Goal: Information Seeking & Learning: Learn about a topic

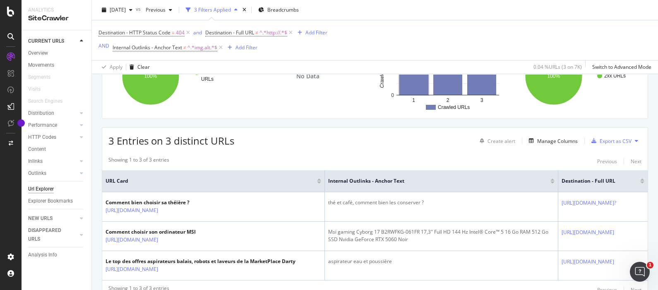
scroll to position [184, 0]
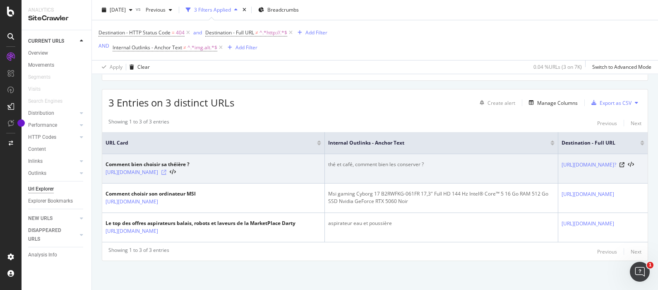
click at [166, 170] on icon at bounding box center [163, 172] width 5 height 5
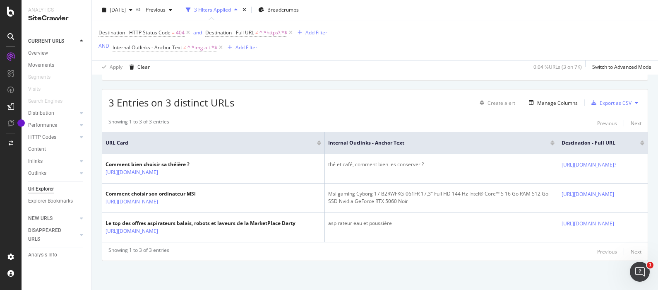
scroll to position [0, 0]
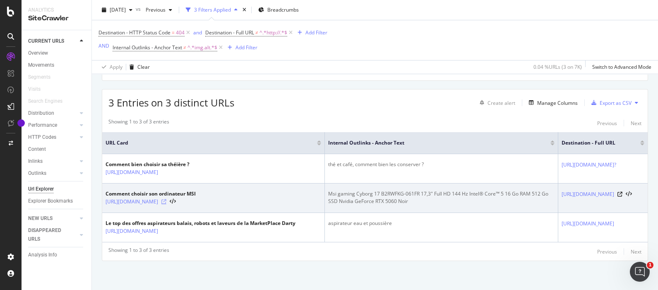
click at [166, 199] on icon at bounding box center [163, 201] width 5 height 5
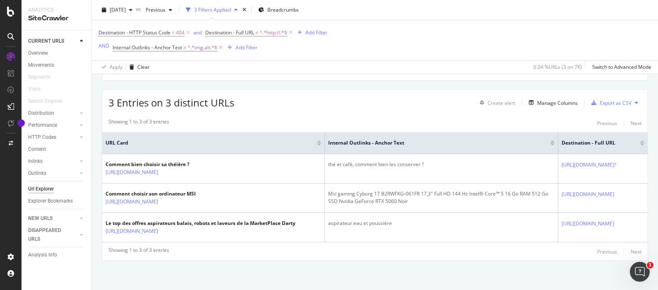
scroll to position [0, 83]
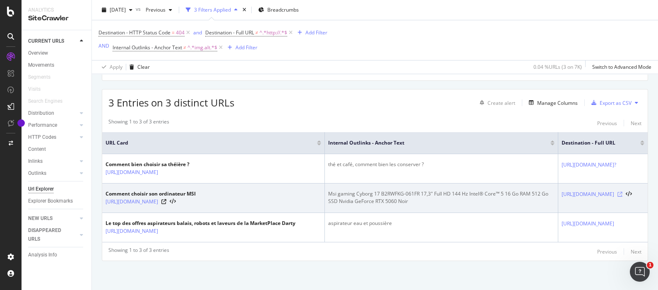
click at [623, 192] on icon at bounding box center [620, 194] width 5 height 5
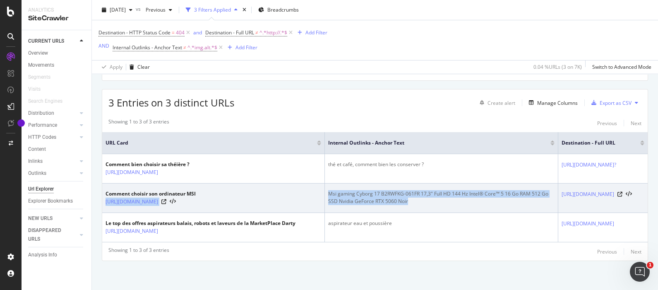
drag, startPoint x: 335, startPoint y: 169, endPoint x: 222, endPoint y: 156, distance: 113.8
click at [222, 183] on tr "Comment choisir son ordinateur MSI https://www.darty.com/darty-et-vous/high-tec…" at bounding box center [375, 197] width 546 height 29
drag, startPoint x: 222, startPoint y: 156, endPoint x: 242, endPoint y: 164, distance: 21.9
click at [328, 190] on div "Msi gaming Cyborg 17 B2RWFKG-061FR 17,3" Full HD 144 Hz Intel® Core™ 5 16 Go RA…" at bounding box center [441, 197] width 227 height 15
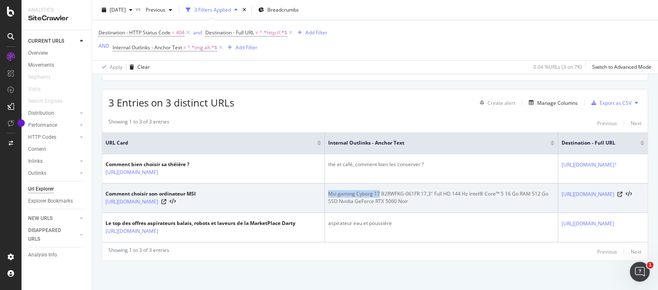
drag, startPoint x: 278, startPoint y: 160, endPoint x: 227, endPoint y: 160, distance: 50.9
click at [325, 183] on td "Msi gaming Cyborg 17 B2RWFKG-061FR 17,3" Full HD 144 Hz Intel® Core™ 5 16 Go RA…" at bounding box center [442, 197] width 234 height 29
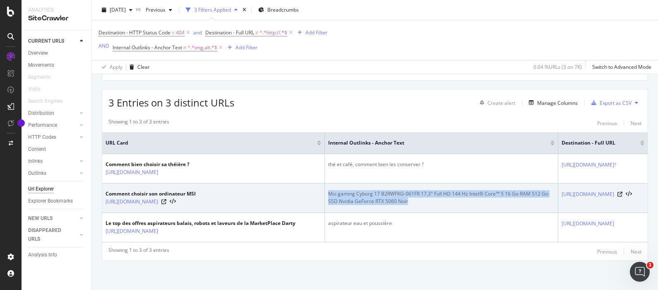
drag, startPoint x: 344, startPoint y: 168, endPoint x: 229, endPoint y: 160, distance: 115.8
click at [325, 183] on td "Msi gaming Cyborg 17 B2RWFKG-061FR 17,3" Full HD 144 Hz Intel® Core™ 5 16 Go RA…" at bounding box center [442, 197] width 234 height 29
copy div "Msi gaming Cyborg 17 B2RWFKG-061FR 17,3" Full HD 144 Hz Intel® Core™ 5 16 Go RA…"
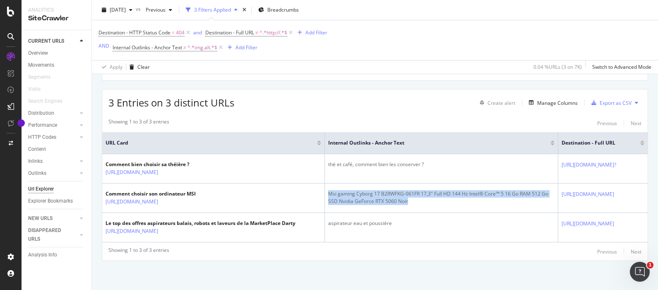
click at [311, 274] on div "Indexable / Non-Indexable URLs distribution Chart (by Value) Table Expand Expor…" at bounding box center [375, 131] width 566 height 318
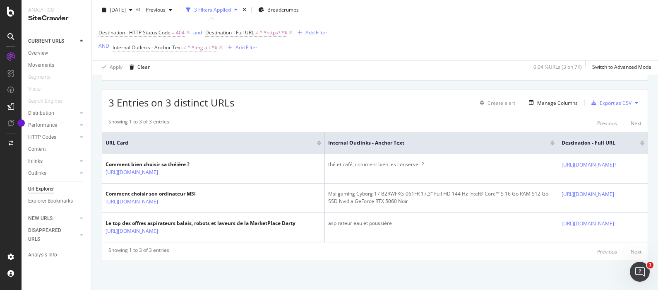
scroll to position [0, 0]
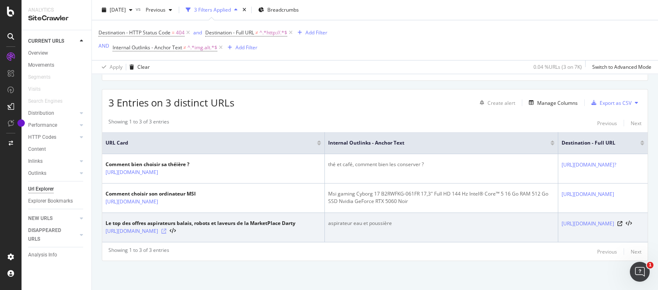
click at [166, 229] on icon at bounding box center [163, 231] width 5 height 5
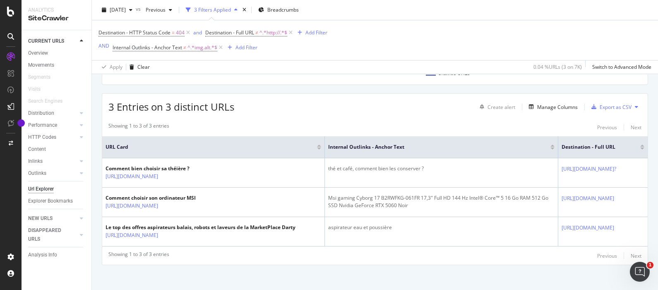
scroll to position [29, 0]
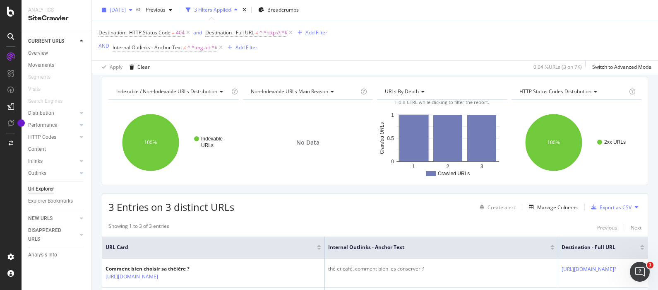
click at [126, 6] on span "[DATE]" at bounding box center [118, 9] width 16 height 7
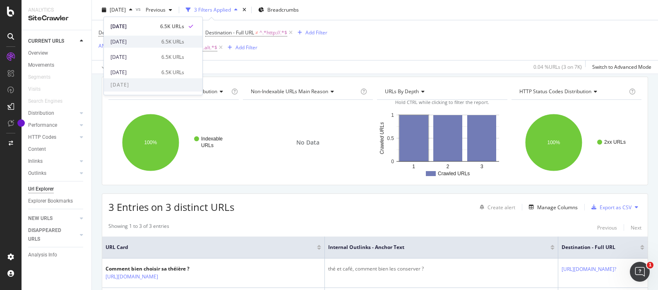
click at [131, 43] on div "2025 Sep. 15th" at bounding box center [134, 41] width 46 height 7
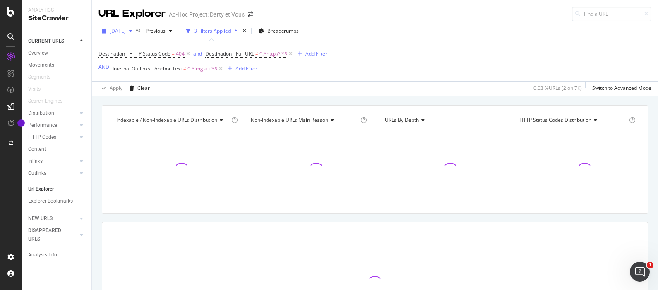
click at [126, 29] on span "2025 Sep. 15th" at bounding box center [118, 30] width 16 height 7
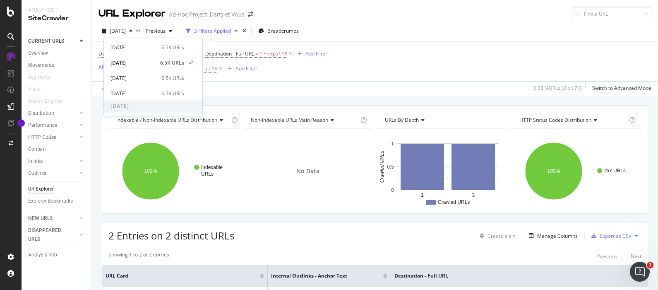
click at [385, 71] on div "Destination - HTTP Status Code = 404 and Destination - Full URL ≠ ^.*http://.*$…" at bounding box center [375, 61] width 553 height 40
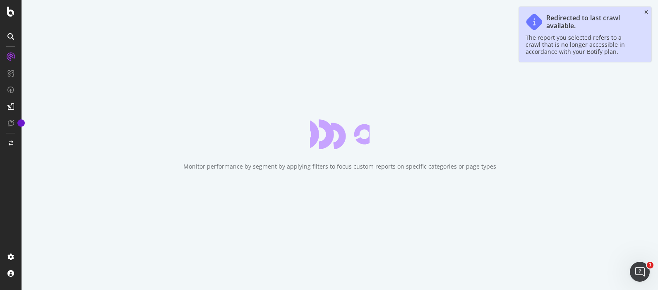
click at [648, 12] on icon "close toast" at bounding box center [647, 12] width 4 height 5
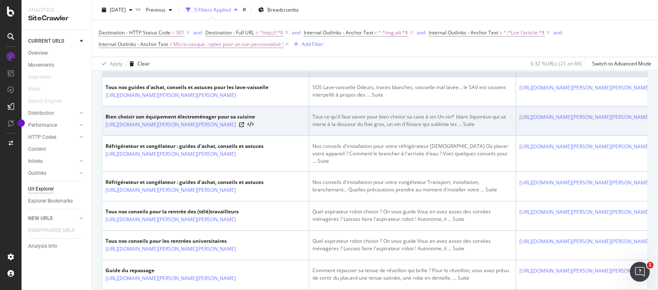
scroll to position [155, 0]
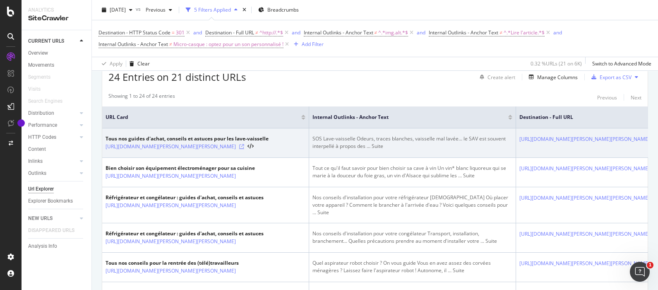
click at [244, 149] on icon at bounding box center [241, 146] width 5 height 5
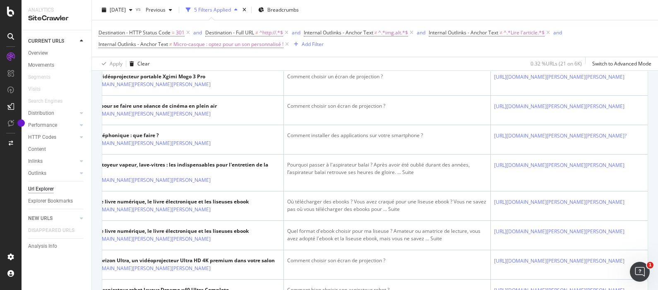
scroll to position [414, 0]
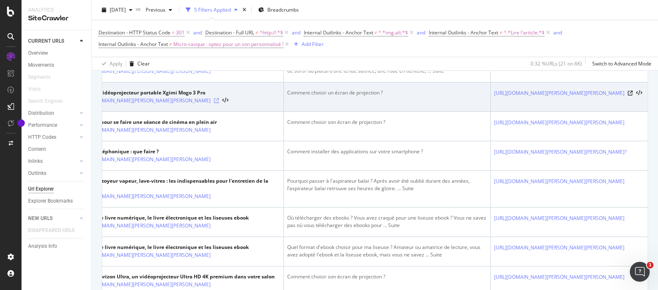
click at [219, 103] on icon at bounding box center [216, 100] width 5 height 5
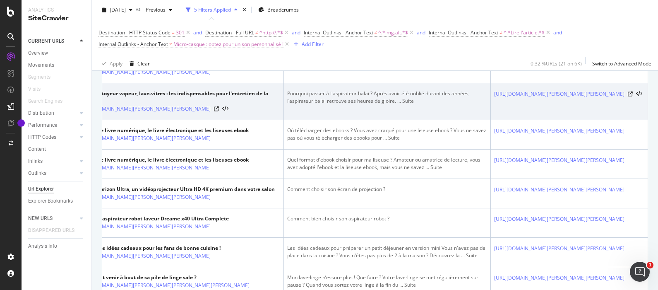
scroll to position [518, 0]
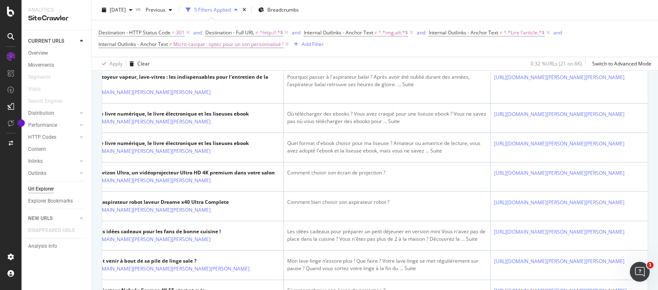
click at [219, 58] on icon at bounding box center [216, 55] width 5 height 5
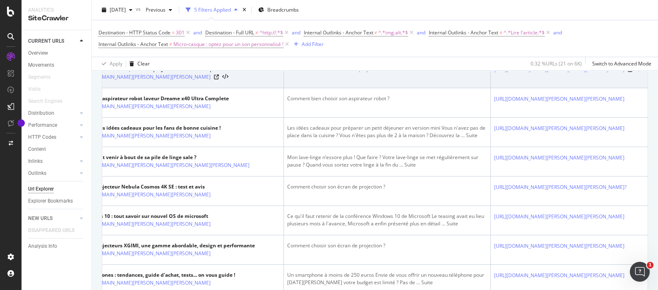
scroll to position [672, 0]
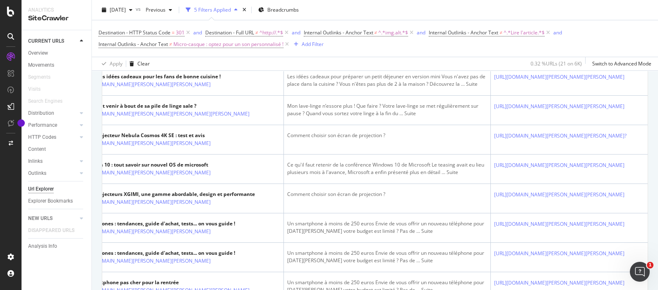
click at [219, 58] on icon at bounding box center [216, 55] width 5 height 5
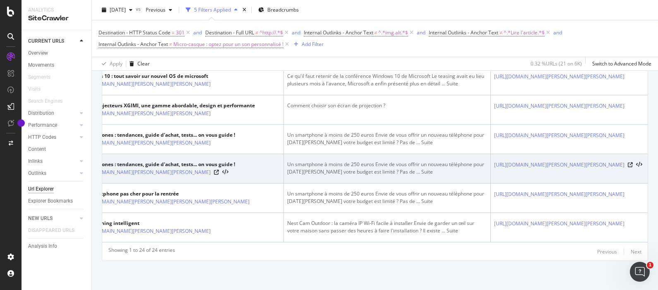
scroll to position [968, 0]
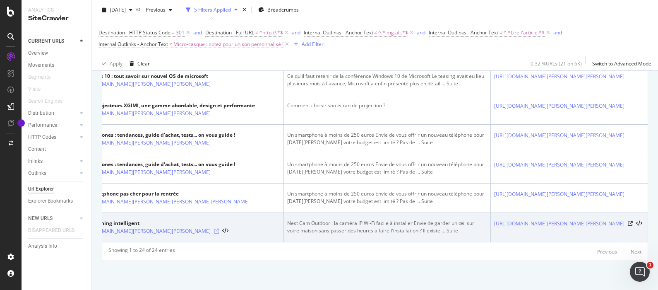
click at [219, 229] on icon at bounding box center [216, 231] width 5 height 5
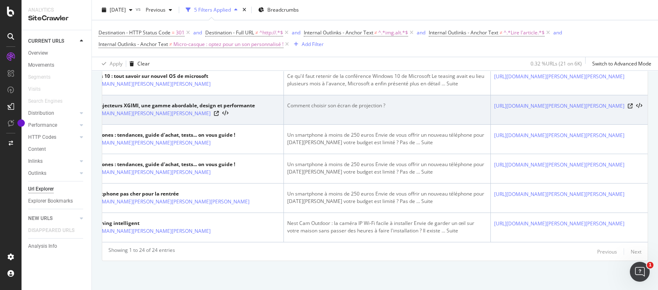
scroll to position [865, 0]
click at [219, 116] on icon at bounding box center [216, 113] width 5 height 5
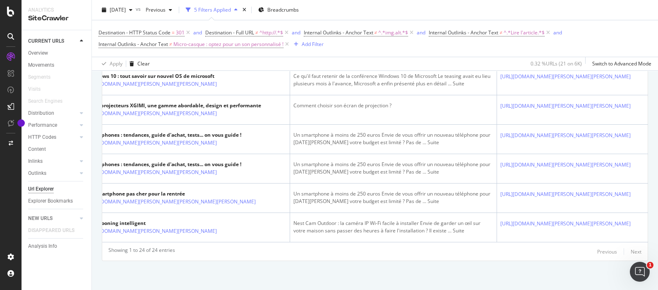
scroll to position [0, 0]
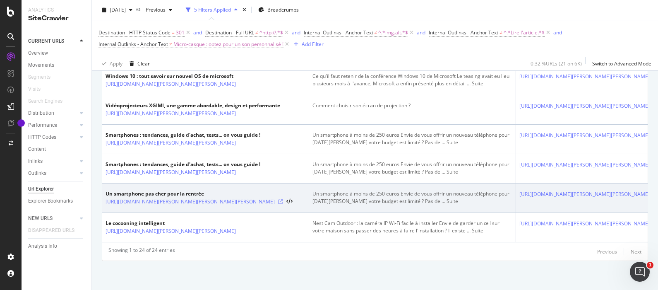
click at [283, 199] on icon at bounding box center [280, 201] width 5 height 5
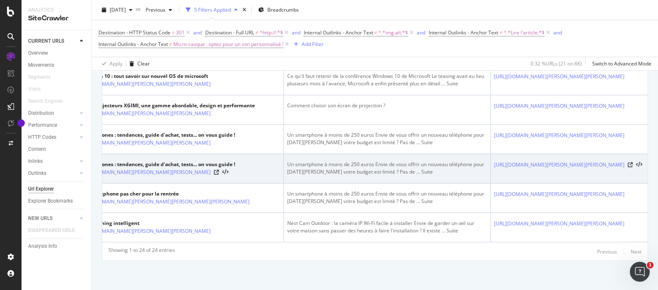
scroll to position [917, 0]
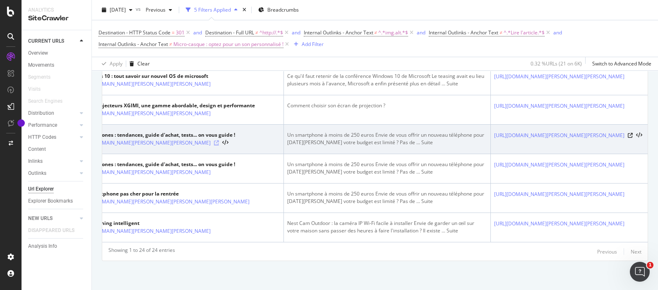
click at [214, 145] on icon at bounding box center [216, 142] width 5 height 5
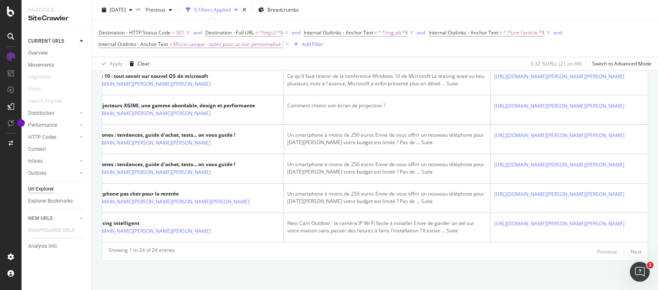
scroll to position [0, 0]
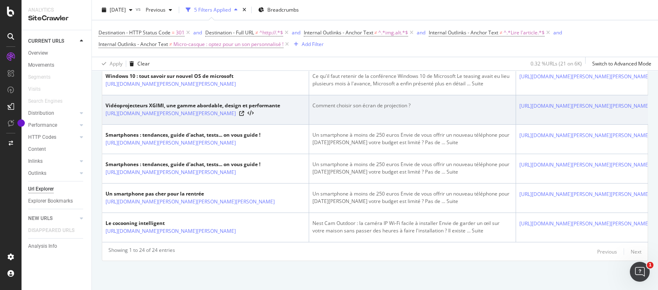
click at [254, 116] on div at bounding box center [246, 114] width 14 height 6
click at [244, 116] on icon at bounding box center [241, 113] width 5 height 5
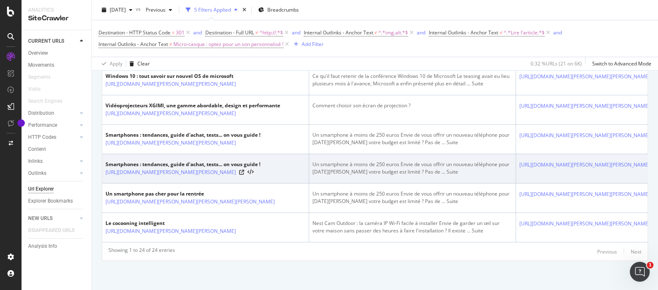
scroll to position [761, 0]
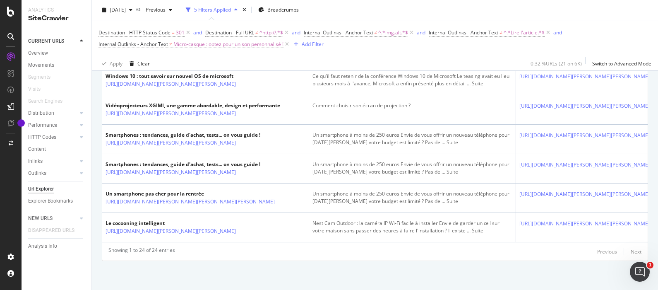
click at [244, 57] on icon at bounding box center [241, 54] width 5 height 5
click at [389, 66] on td "Comment choisir son écran de projection ?" at bounding box center [412, 50] width 207 height 29
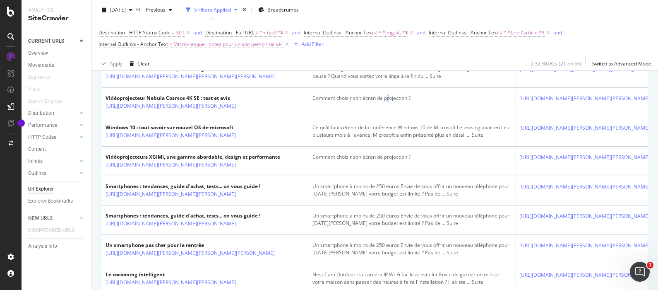
click at [244, 20] on icon at bounding box center [241, 17] width 5 height 5
click at [616, 14] on link "https://www.darty.com/darty-et-vous/maison/entretien-de-la-maison/proprete-de-l…" at bounding box center [585, 10] width 130 height 8
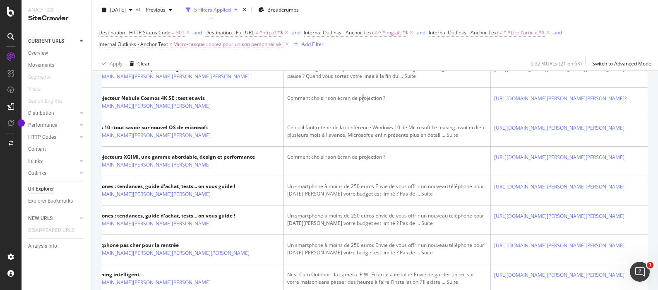
scroll to position [0, 83]
click at [557, 10] on div "2025 Aug. 4th vs Previous 5 Filters Applied Breadcrumbs" at bounding box center [375, 11] width 566 height 17
click at [628, 13] on icon at bounding box center [630, 10] width 5 height 5
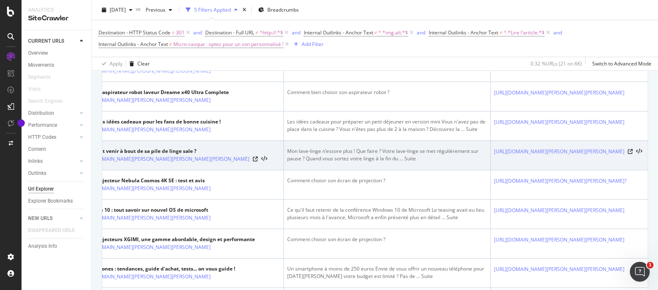
scroll to position [606, 0]
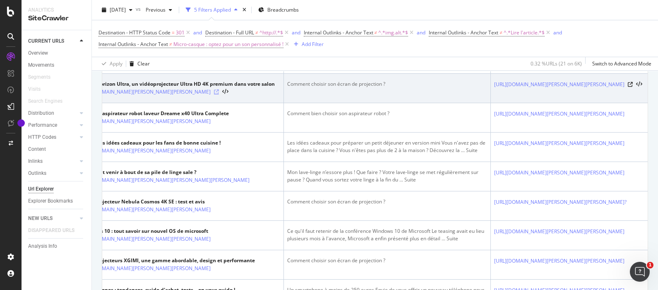
click at [214, 94] on icon at bounding box center [216, 91] width 5 height 5
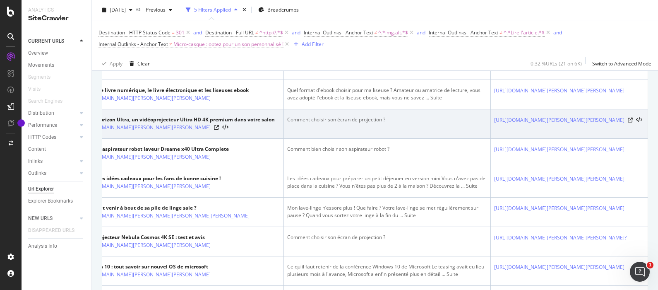
scroll to position [554, 0]
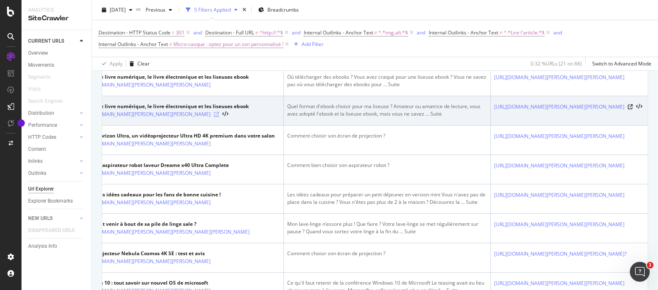
click at [214, 117] on icon at bounding box center [216, 114] width 5 height 5
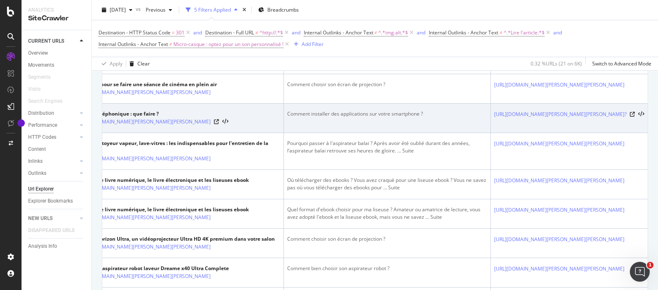
scroll to position [451, 0]
click at [214, 125] on icon at bounding box center [216, 122] width 5 height 5
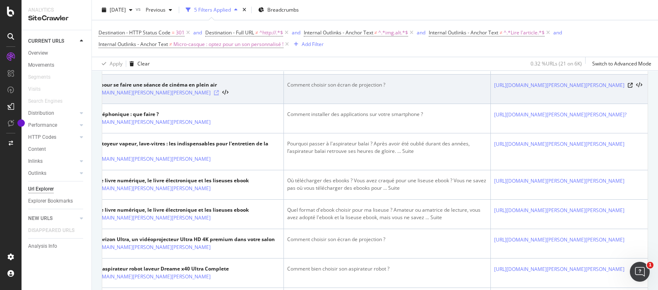
click at [214, 95] on icon at bounding box center [216, 92] width 5 height 5
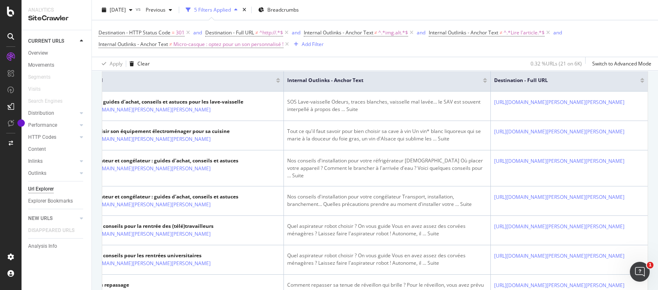
scroll to position [192, 0]
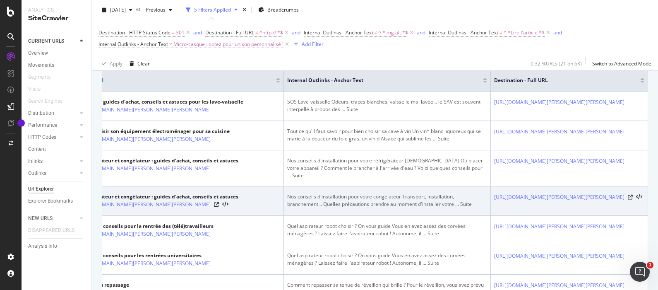
click at [379, 208] on div "Nos conseils d'installation pour votre congélateur Transport, installation, bra…" at bounding box center [387, 200] width 200 height 15
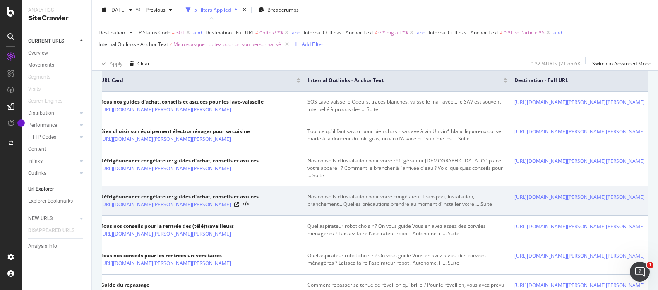
scroll to position [0, 0]
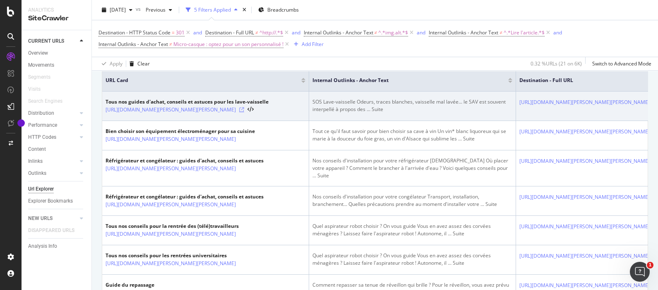
click at [244, 112] on icon at bounding box center [241, 109] width 5 height 5
click at [462, 113] on div "SOS Lave-vaisselle Odeurs, traces blanches, vaisselle mal lavée... le SAV est s…" at bounding box center [413, 105] width 200 height 15
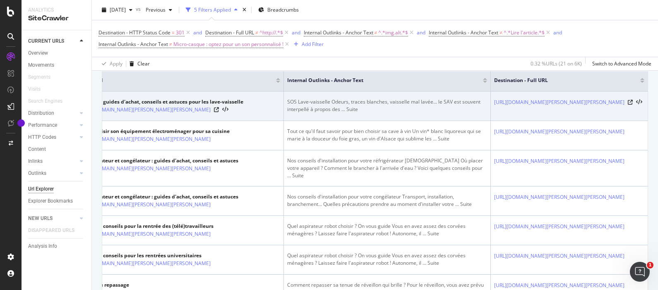
scroll to position [0, 83]
click at [628, 105] on icon at bounding box center [630, 102] width 5 height 5
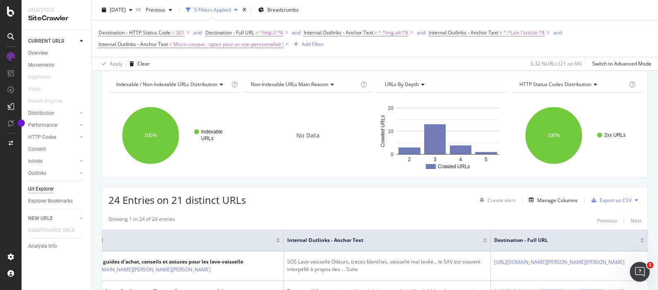
scroll to position [0, 0]
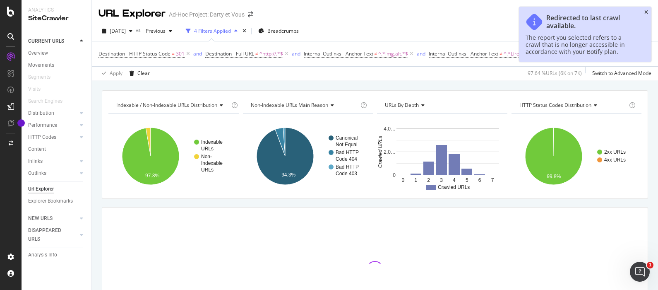
click at [648, 12] on icon "close toast" at bounding box center [647, 12] width 4 height 5
click at [648, 13] on icon "close toast" at bounding box center [647, 12] width 4 height 5
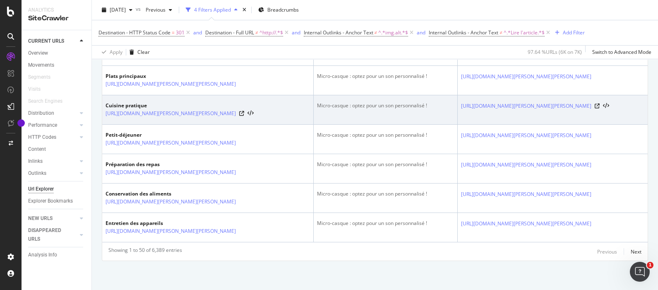
scroll to position [1633, 0]
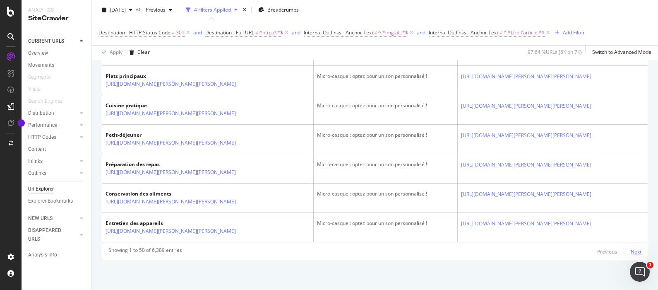
click at [633, 248] on div "Next" at bounding box center [636, 251] width 11 height 7
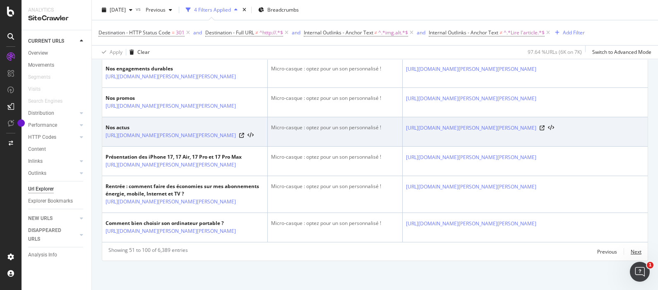
scroll to position [1874, 0]
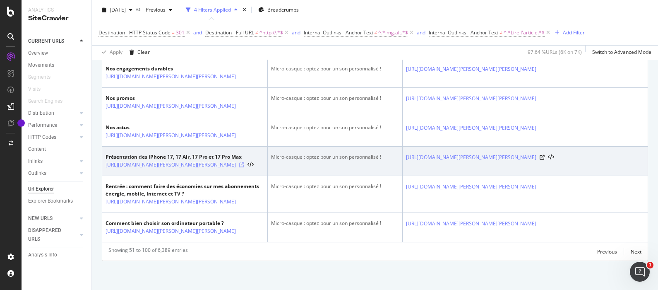
click at [244, 162] on icon at bounding box center [241, 164] width 5 height 5
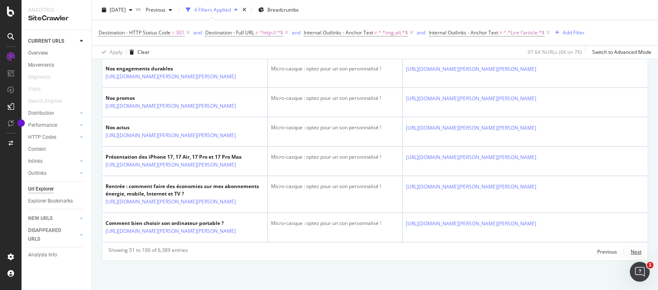
drag, startPoint x: 633, startPoint y: 252, endPoint x: 546, endPoint y: 223, distance: 90.9
click at [633, 252] on div "Next" at bounding box center [636, 251] width 11 height 7
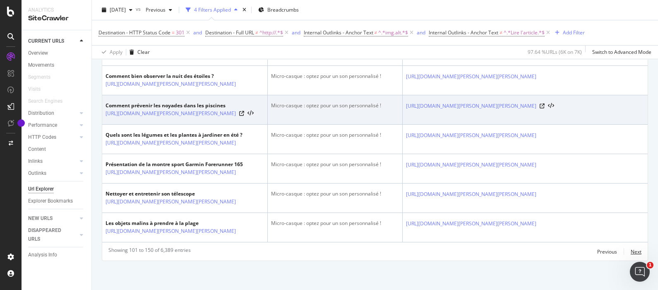
scroll to position [2050, 0]
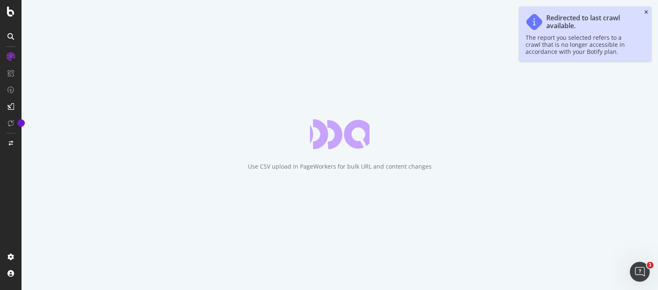
click at [648, 13] on icon "close toast" at bounding box center [647, 12] width 4 height 5
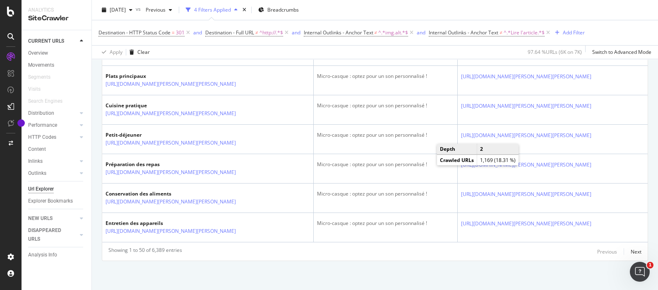
scroll to position [1633, 0]
click at [631, 252] on div "Next" at bounding box center [636, 251] width 11 height 7
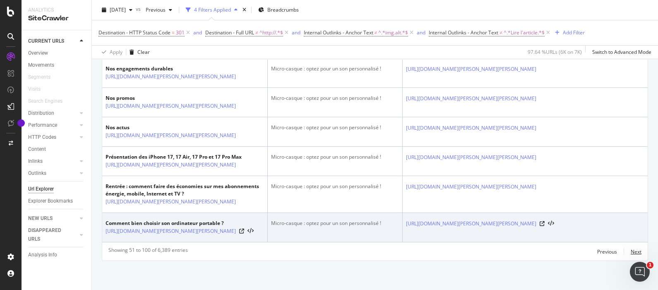
scroll to position [1874, 0]
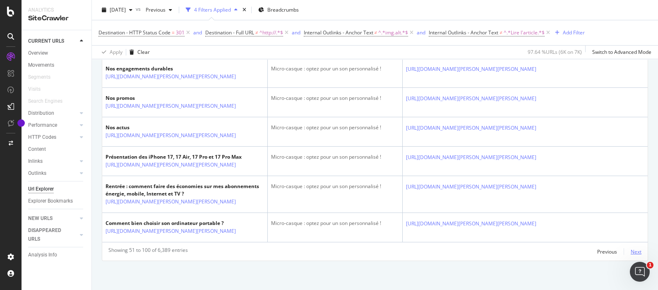
click at [631, 253] on div "Next" at bounding box center [636, 251] width 11 height 7
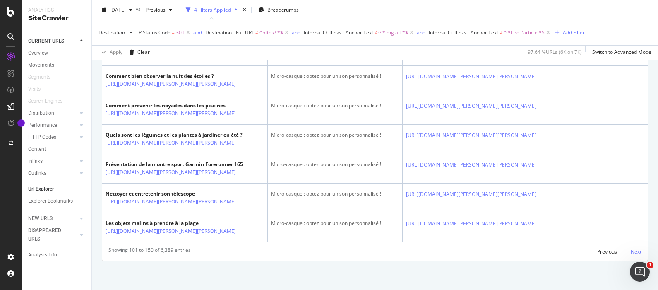
scroll to position [2050, 0]
click at [631, 252] on div "Next" at bounding box center [636, 251] width 11 height 7
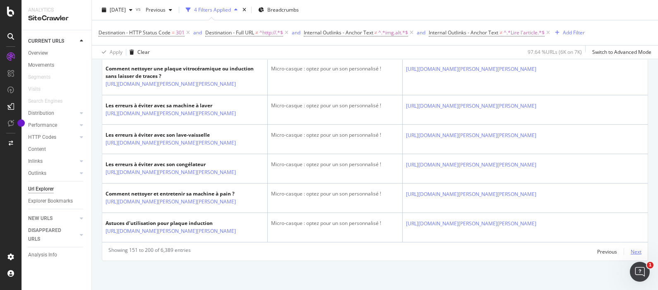
scroll to position [2066, 0]
click at [631, 255] on div "Next" at bounding box center [636, 251] width 11 height 9
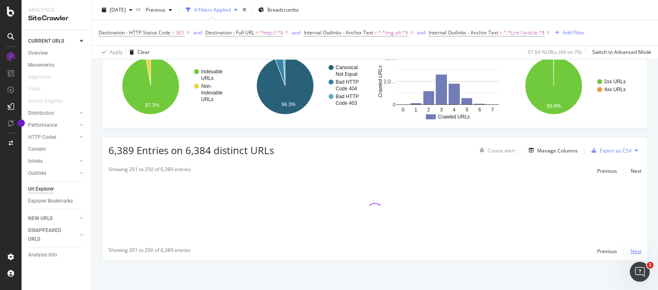
scroll to position [70, 0]
